Goal: Information Seeking & Learning: Learn about a topic

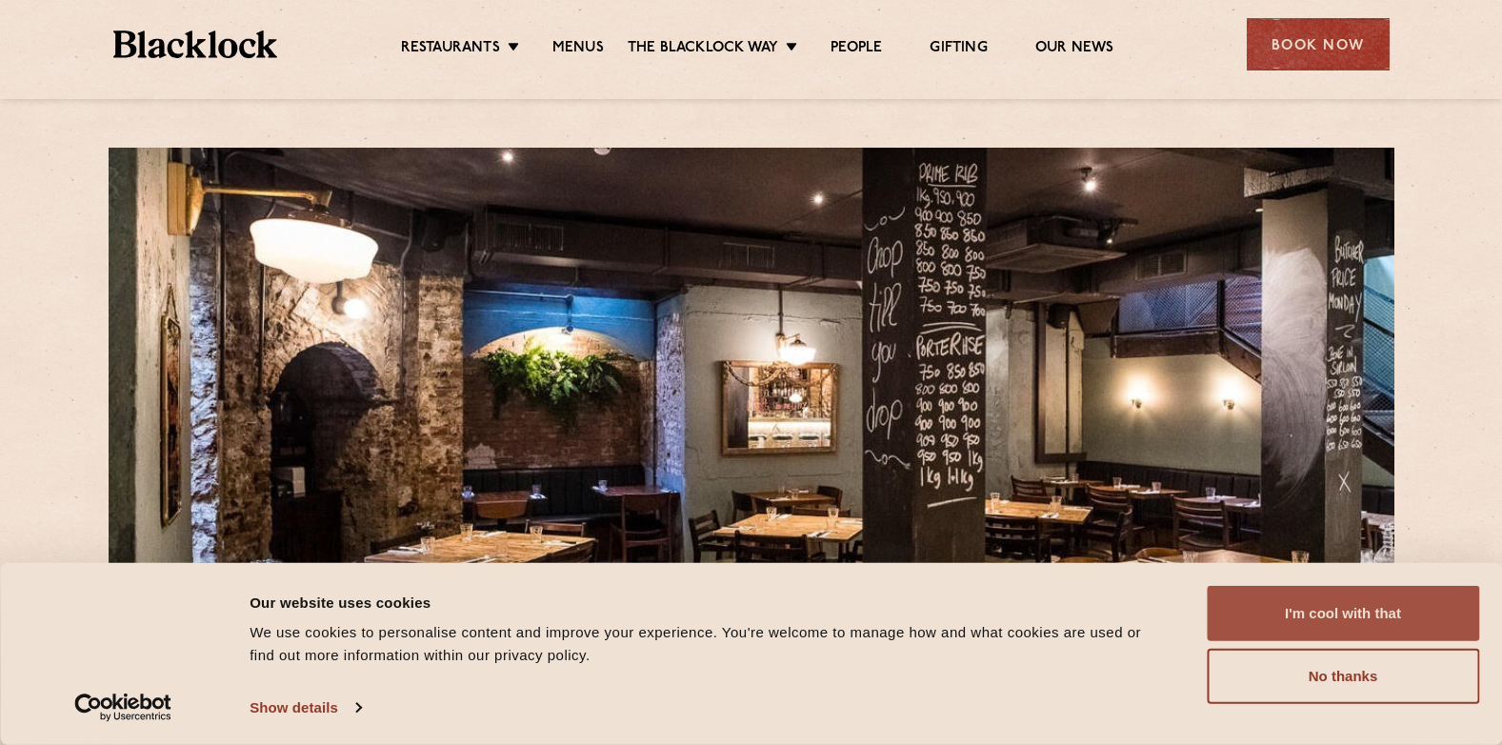
click at [1265, 597] on button "I'm cool with that" at bounding box center [1342, 613] width 272 height 55
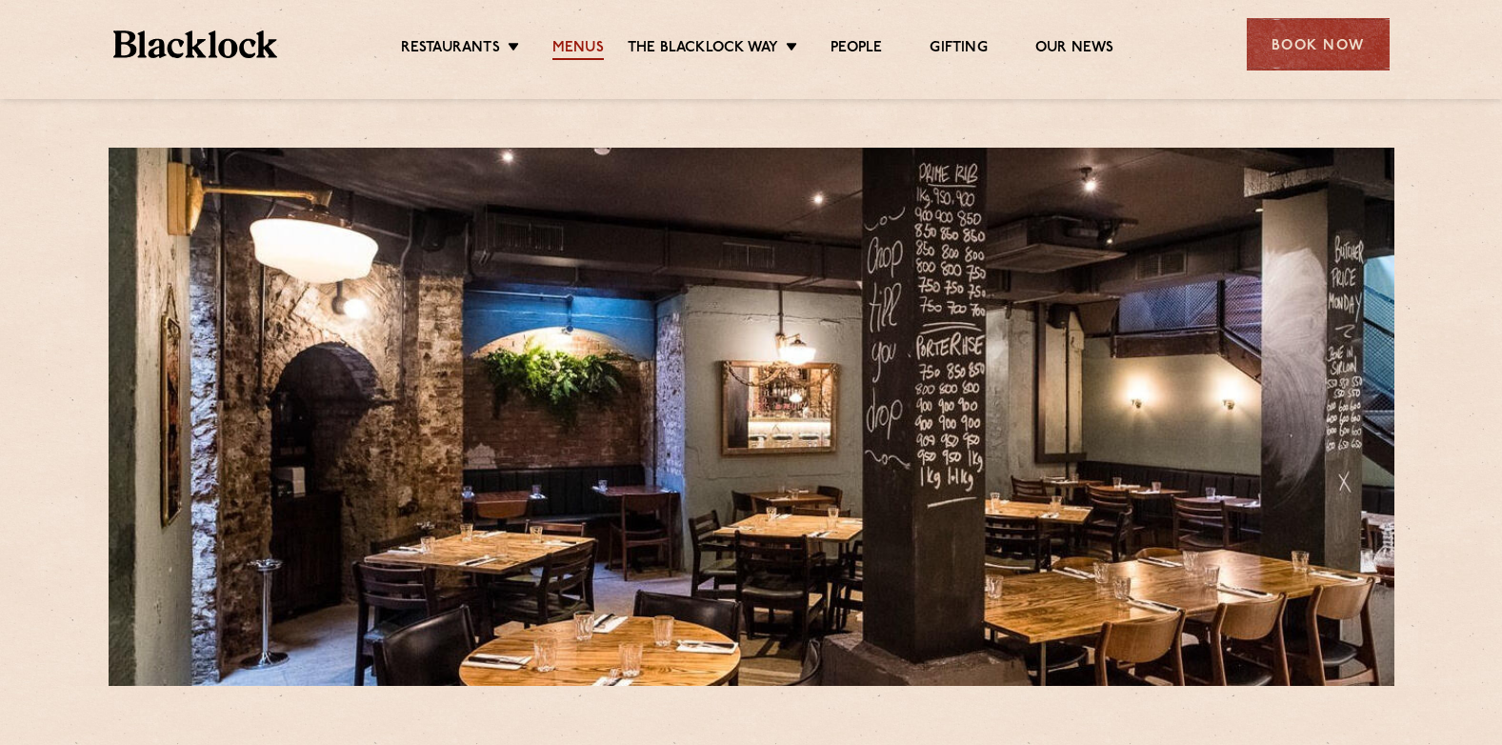
click at [570, 39] on link "Menus" at bounding box center [577, 49] width 51 height 21
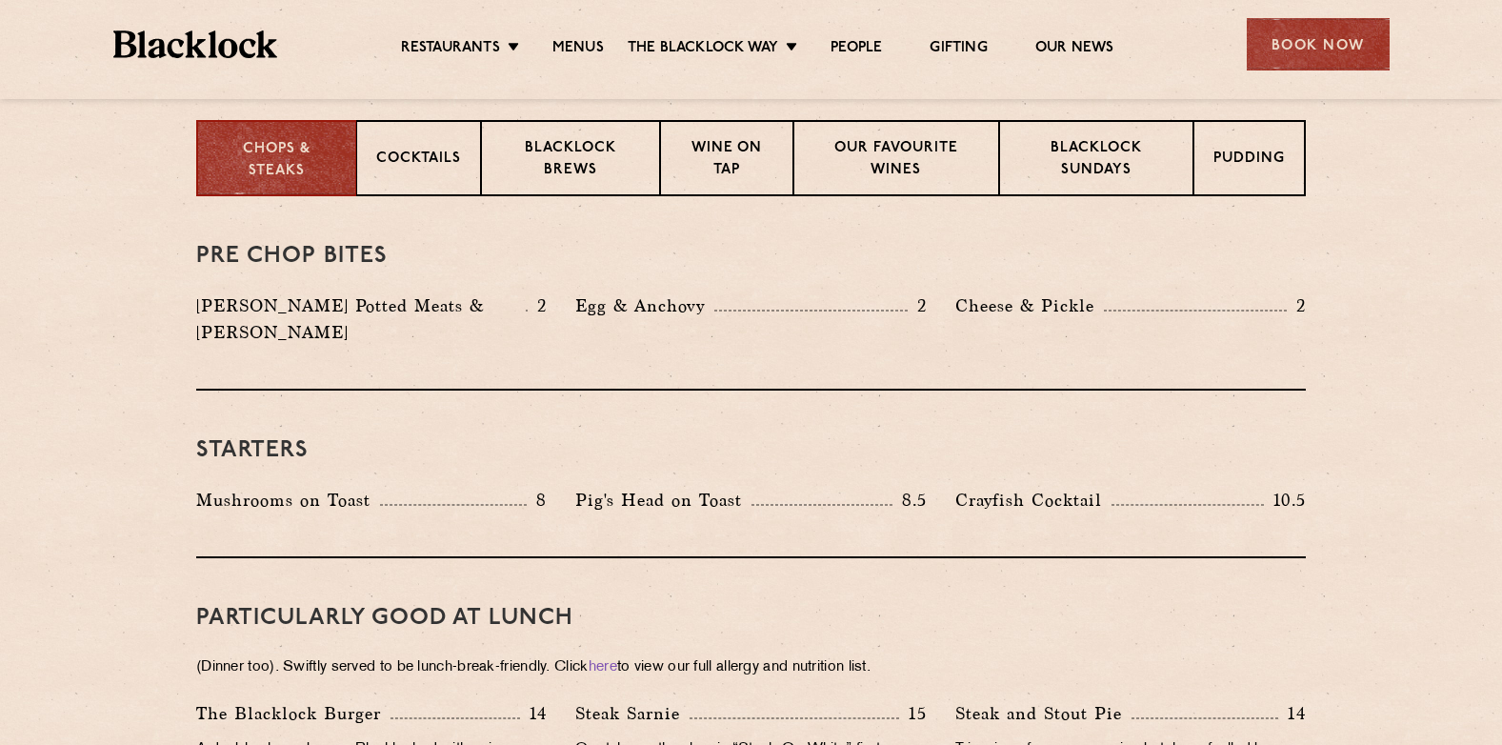
scroll to position [667, 0]
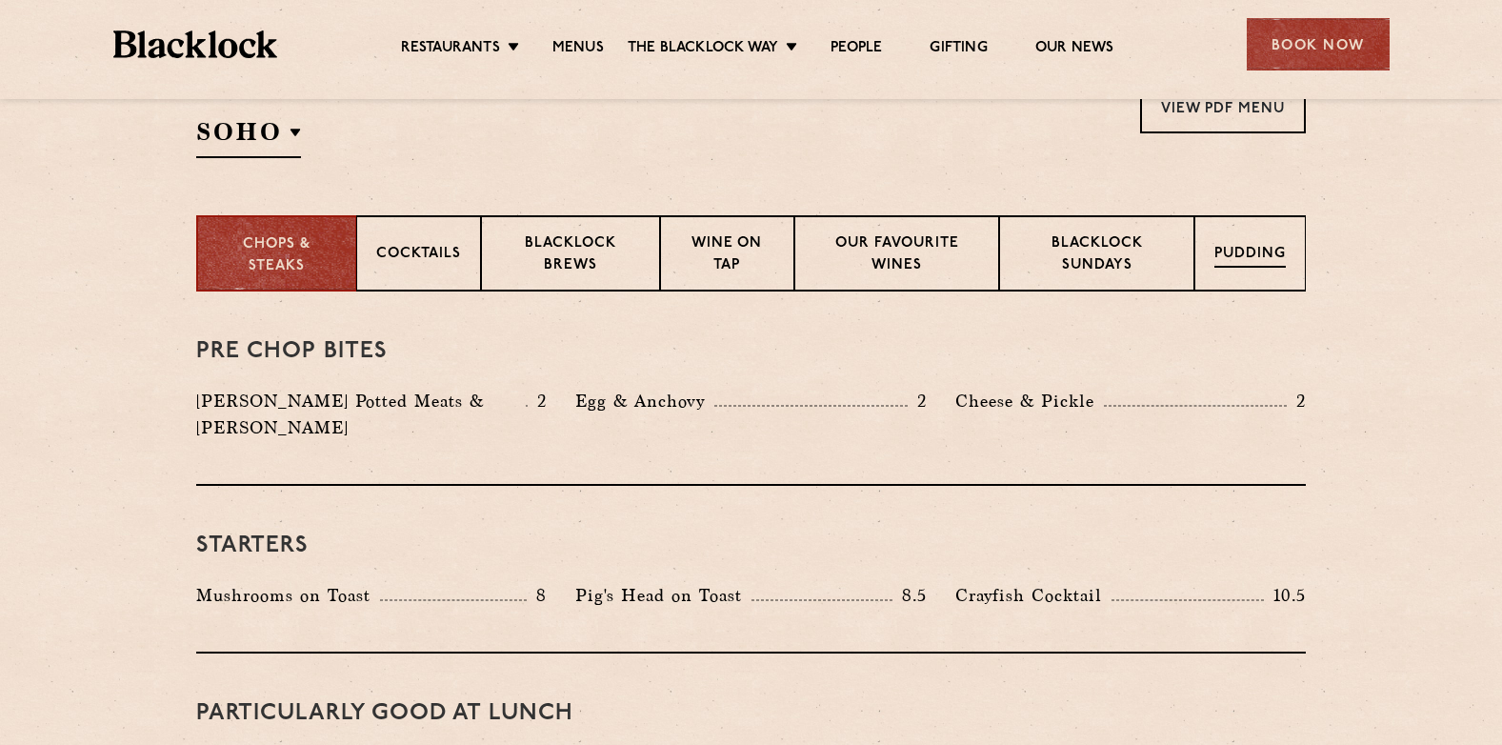
click at [1250, 274] on div "Pudding" at bounding box center [1249, 253] width 111 height 76
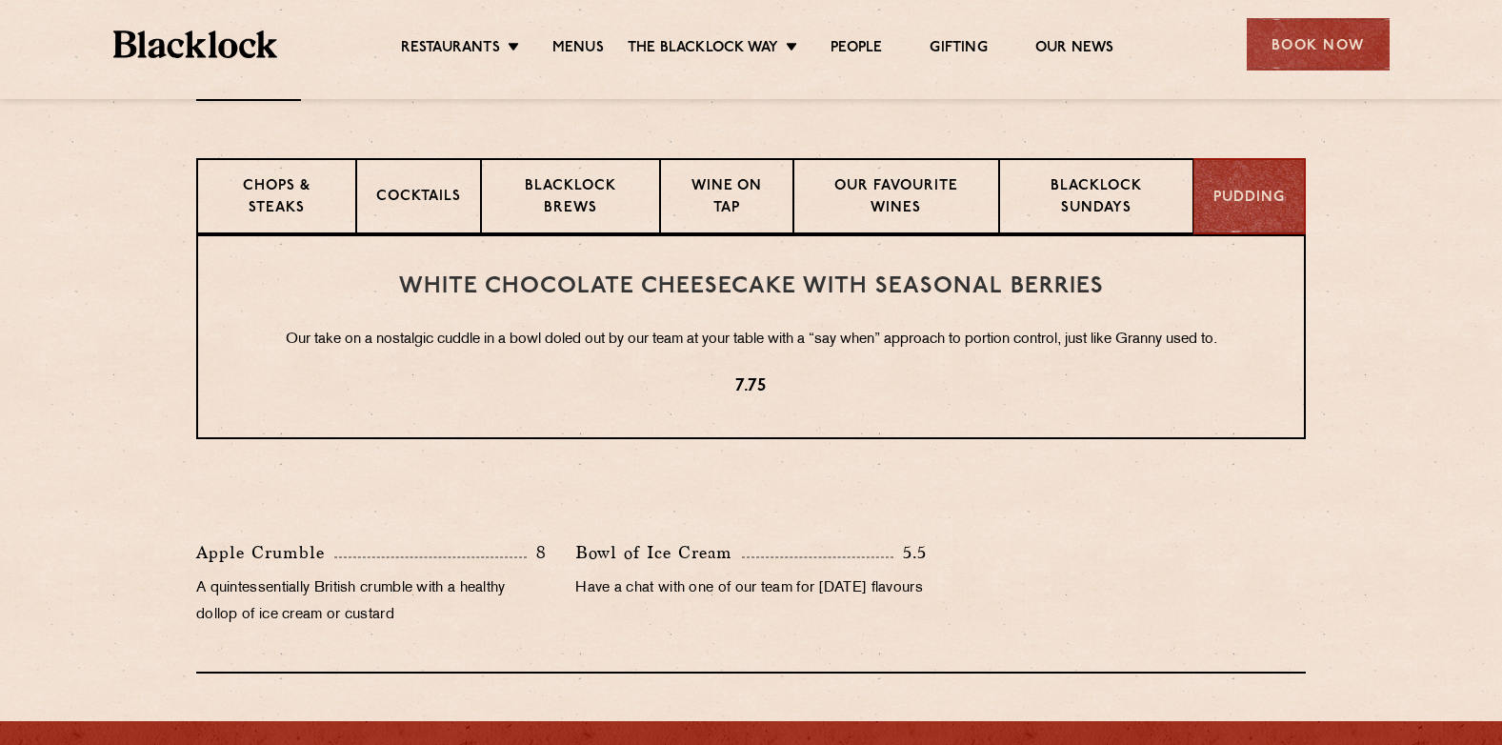
scroll to position [476, 0]
